Goal: Navigation & Orientation: Understand site structure

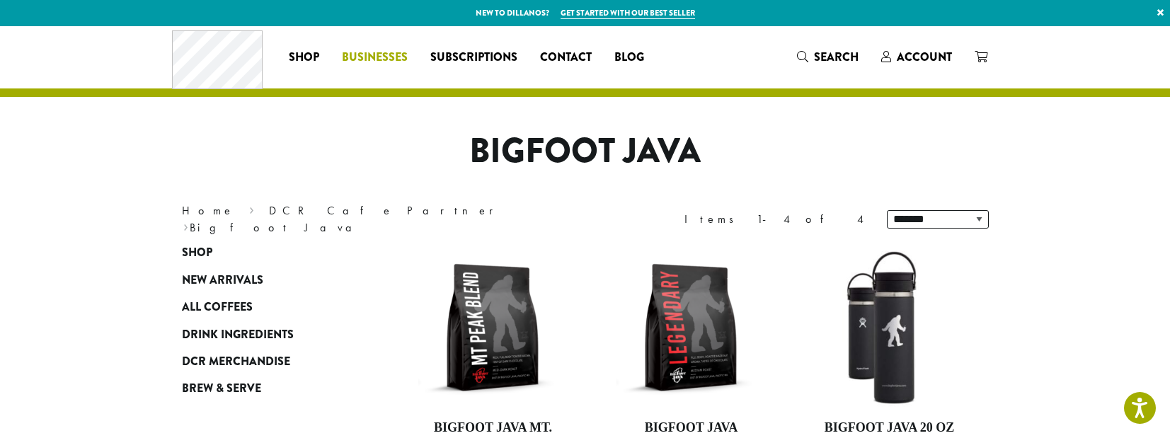
click at [366, 50] on span "Businesses" at bounding box center [375, 58] width 66 height 18
click at [467, 53] on span "Subscriptions" at bounding box center [473, 58] width 87 height 18
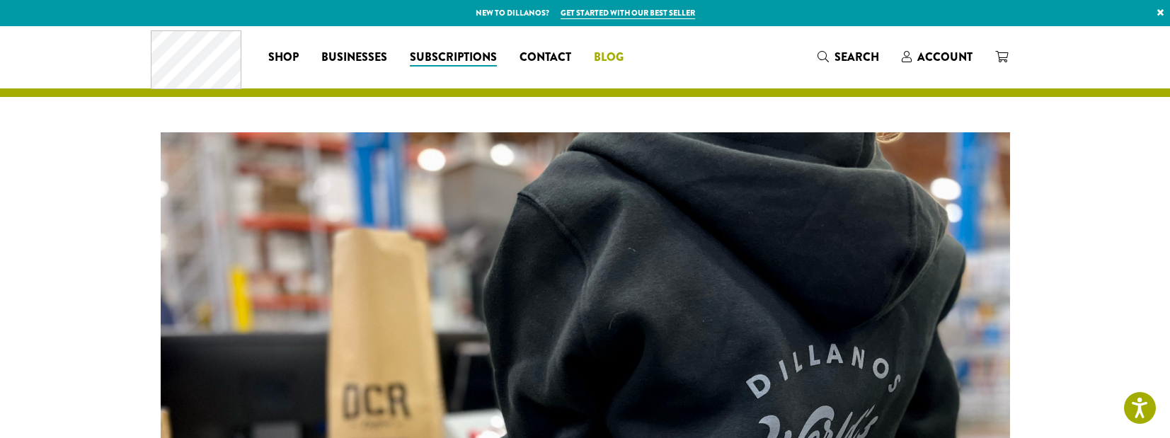
click at [619, 61] on span "Blog" at bounding box center [609, 58] width 30 height 18
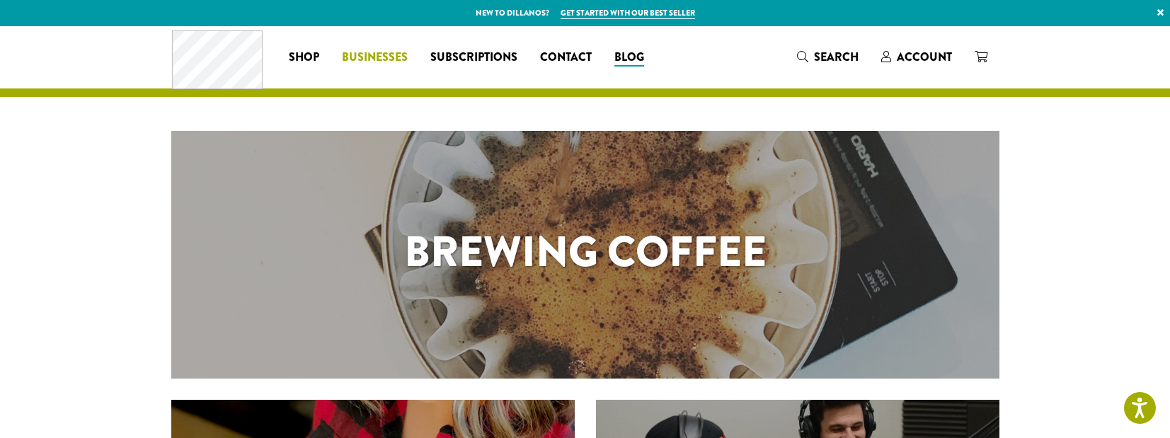
click at [388, 57] on span "Businesses" at bounding box center [375, 58] width 66 height 18
click at [472, 62] on span "Subscriptions" at bounding box center [473, 58] width 87 height 18
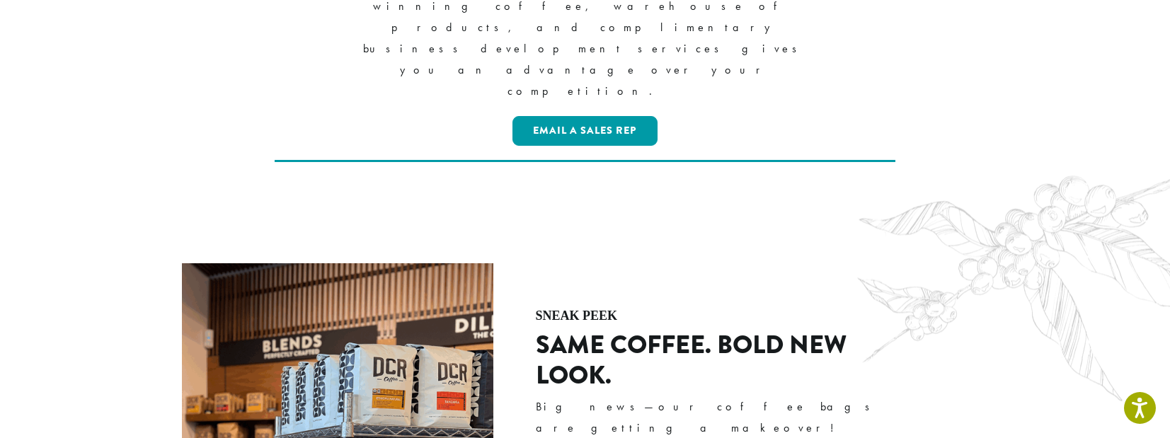
scroll to position [1699, 0]
